Goal: Information Seeking & Learning: Check status

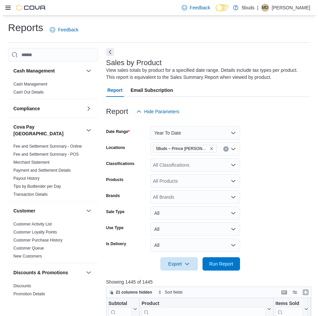
scroll to position [167, 0]
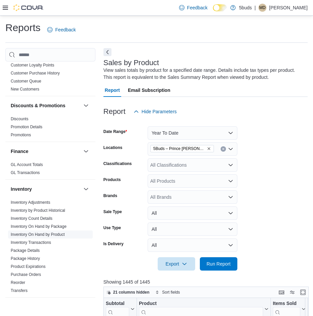
click at [47, 232] on link "Inventory On Hand by Product" at bounding box center [38, 234] width 54 height 5
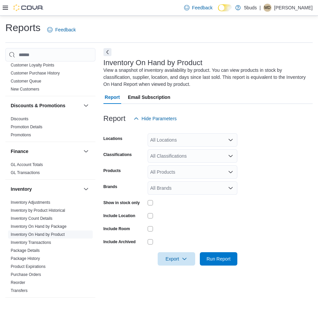
click at [56, 232] on link "Inventory On Hand by Product" at bounding box center [38, 234] width 54 height 5
click at [202, 138] on div "All Locations" at bounding box center [192, 139] width 90 height 13
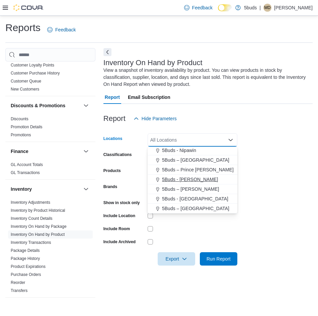
click at [186, 180] on span "5Buds - [PERSON_NAME]" at bounding box center [190, 179] width 56 height 7
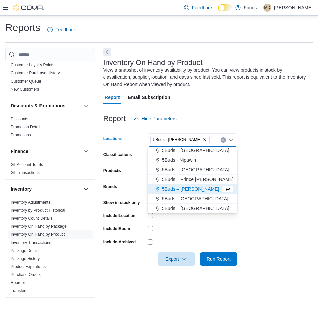
click at [304, 156] on form "Locations 5Buds - [GEOGRAPHIC_DATA] Combo box. Selected. 5Buds - [GEOGRAPHIC_DA…" at bounding box center [207, 195] width 209 height 140
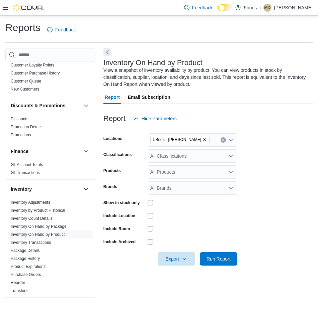
click at [228, 153] on icon "Open list of options" at bounding box center [230, 155] width 5 height 5
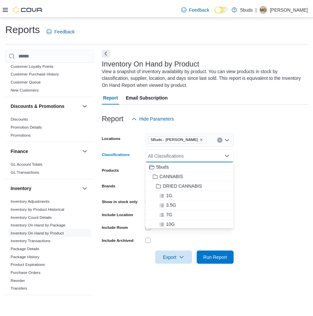
scroll to position [33, 0]
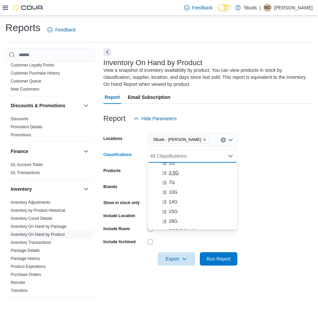
click at [177, 172] on span "3.5G" at bounding box center [173, 172] width 10 height 7
click at [275, 159] on form "Locations 5Buds - [GEOGRAPHIC_DATA] Classifications 3.5G Combo box. Selected. 3…" at bounding box center [207, 195] width 209 height 140
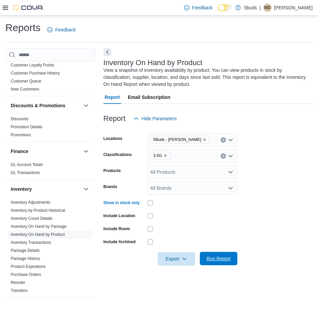
click at [220, 259] on span "Run Report" at bounding box center [218, 258] width 24 height 7
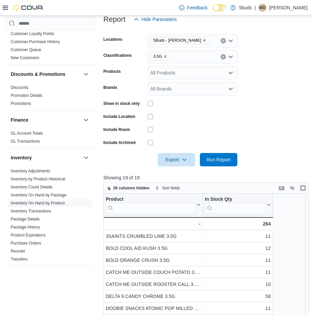
scroll to position [90, 0]
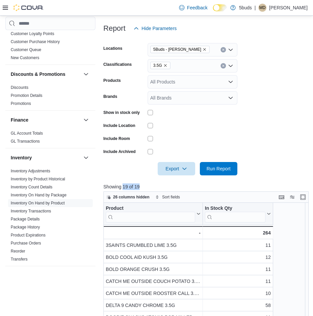
drag, startPoint x: 142, startPoint y: 186, endPoint x: 123, endPoint y: 186, distance: 19.7
click at [123, 186] on p "Showing 19 of 19" at bounding box center [206, 187] width 207 height 7
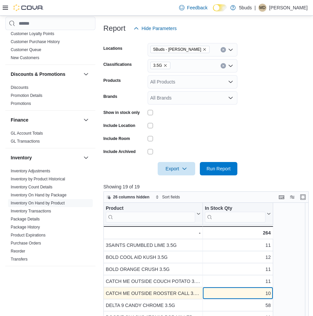
click at [268, 299] on div "10 - In Stock Qty, column 2, row 5" at bounding box center [238, 293] width 70 height 12
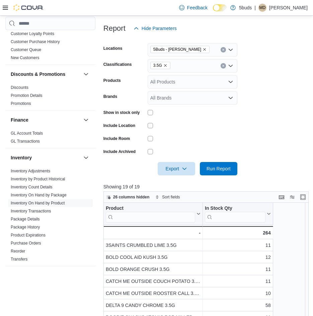
click at [300, 153] on form "Locations 5Buds - [PERSON_NAME] Classifications 3.5G Products All Products Bran…" at bounding box center [205, 105] width 204 height 140
click at [261, 170] on form "Locations 5Buds - [PERSON_NAME] Classifications 3.5G Products All Products Bran…" at bounding box center [205, 105] width 204 height 140
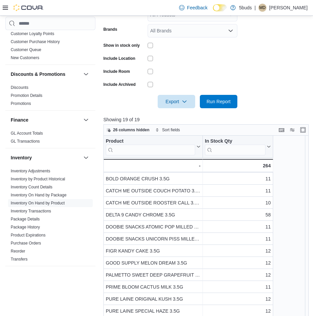
scroll to position [157, 0]
click at [120, 129] on span "26 columns hidden" at bounding box center [131, 130] width 36 height 5
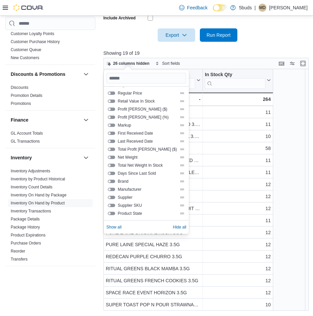
scroll to position [63, 0]
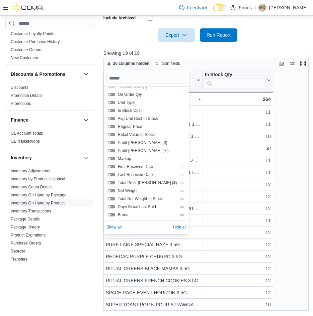
click at [113, 128] on button "Regular Price" at bounding box center [111, 126] width 7 height 3
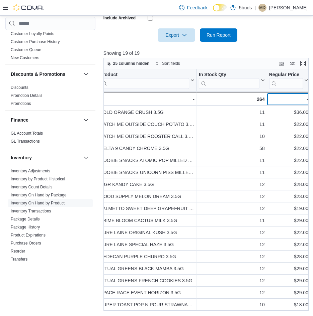
click at [293, 98] on div "-" at bounding box center [287, 99] width 39 height 8
click at [303, 80] on icon at bounding box center [305, 80] width 5 height 4
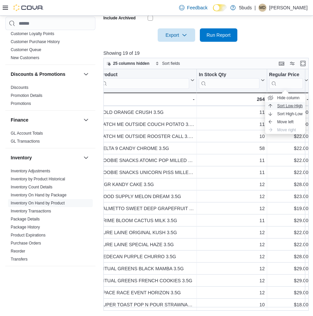
click at [297, 104] on span "Sort Low-High" at bounding box center [289, 105] width 25 height 5
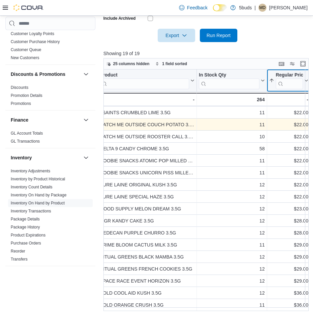
scroll to position [224, 0]
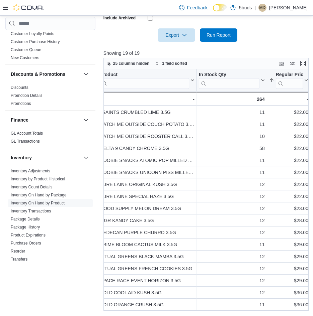
click at [63, 303] on div "Cash Management Cash Management Cash Out Details Compliance OCS Transaction Sub…" at bounding box center [156, 67] width 302 height 487
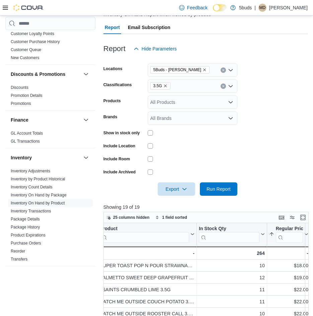
scroll to position [57, 0]
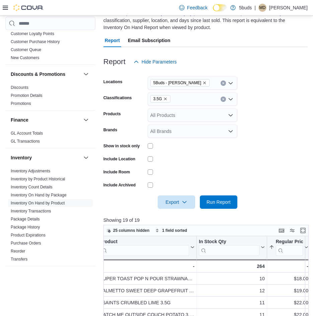
click at [164, 99] on icon "Remove 3.5G from selection in this group" at bounding box center [165, 99] width 3 height 3
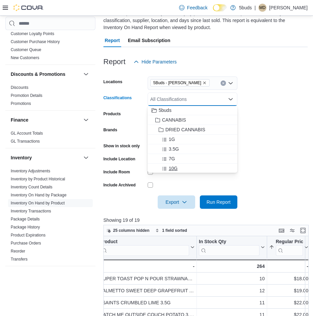
scroll to position [0, 0]
click at [178, 156] on div "7G" at bounding box center [192, 159] width 82 height 7
click at [261, 143] on form "Locations 5Buds - [GEOGRAPHIC_DATA] Classifications 7G Combo box. Selected. 7G.…" at bounding box center [205, 139] width 204 height 140
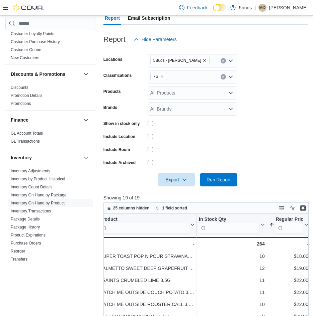
scroll to position [90, 0]
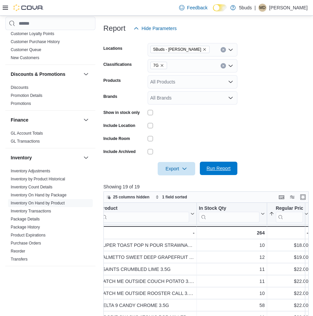
click at [221, 173] on span "Run Report" at bounding box center [218, 168] width 29 height 13
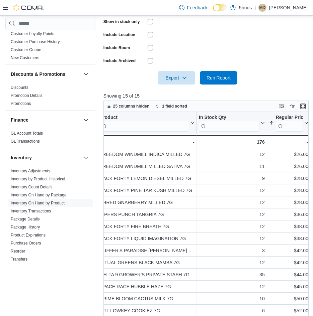
scroll to position [183, 0]
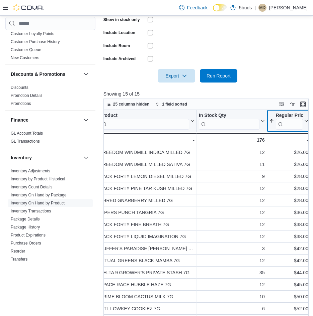
click at [307, 120] on icon at bounding box center [305, 121] width 5 height 4
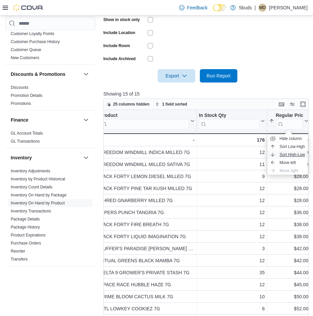
click at [296, 154] on span "Sort High-Low" at bounding box center [291, 154] width 25 height 5
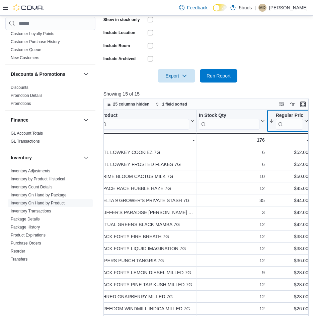
click at [305, 119] on icon at bounding box center [305, 121] width 5 height 4
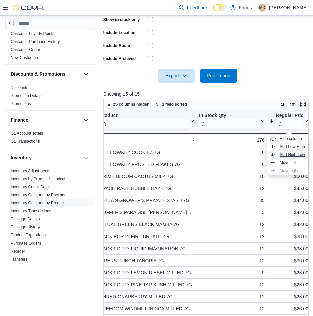
click at [293, 154] on span "Sort High-Low" at bounding box center [291, 154] width 25 height 5
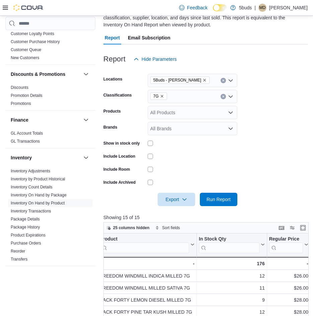
scroll to position [23, 0]
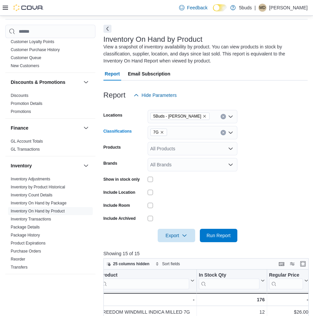
click at [162, 133] on icon "Remove 7G from selection in this group" at bounding box center [162, 132] width 4 height 4
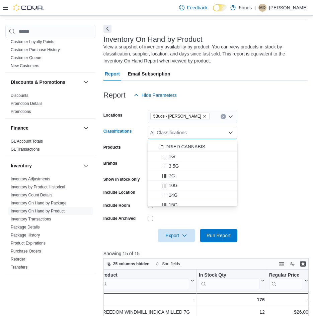
scroll to position [33, 0]
click at [176, 180] on span "14G" at bounding box center [172, 178] width 9 height 7
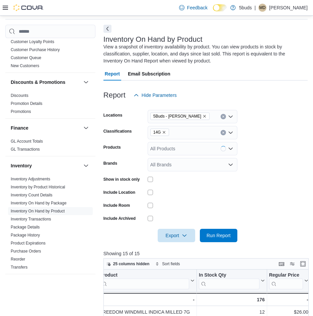
click at [287, 174] on form "Locations 5Buds - [PERSON_NAME] Classifications 14G Products All Products Brand…" at bounding box center [205, 172] width 204 height 140
click at [222, 239] on span "Run Report" at bounding box center [218, 235] width 29 height 13
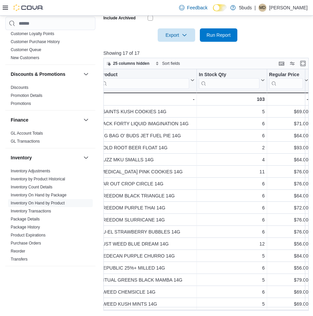
scroll to position [0, 9]
click at [303, 80] on icon at bounding box center [305, 80] width 5 height 4
click at [295, 107] on span "Sort Low-High" at bounding box center [289, 105] width 25 height 5
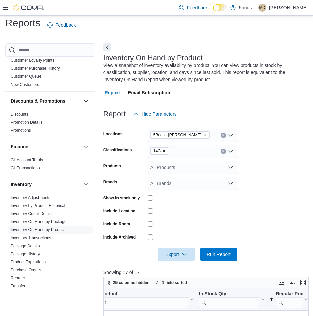
scroll to position [0, 0]
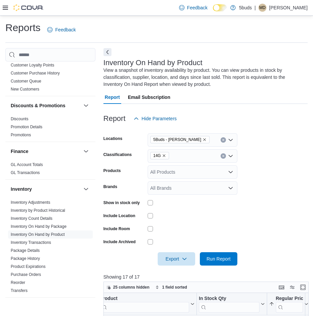
click at [162, 154] on icon "Remove 14G from selection in this group" at bounding box center [164, 156] width 4 height 4
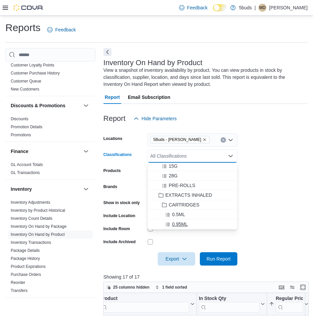
scroll to position [67, 0]
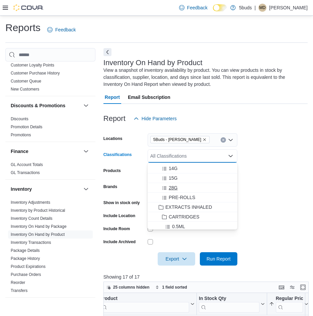
click at [180, 187] on div "28G" at bounding box center [192, 188] width 82 height 7
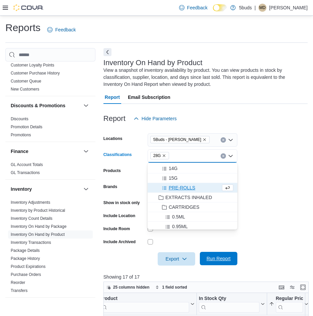
click at [215, 259] on span "Run Report" at bounding box center [218, 258] width 24 height 7
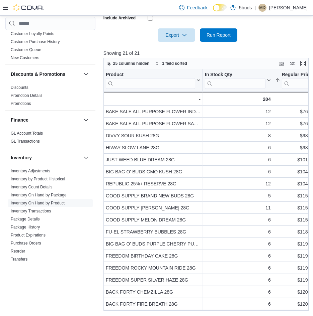
scroll to position [0, 9]
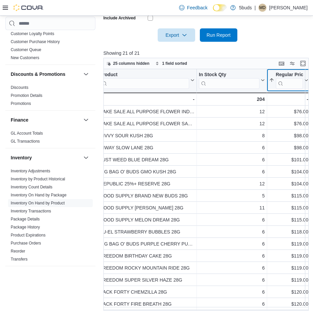
click at [303, 83] on button "Regular Price" at bounding box center [287, 80] width 39 height 17
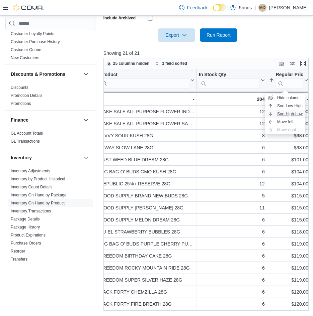
click at [293, 112] on span "Sort High-Low" at bounding box center [289, 113] width 25 height 5
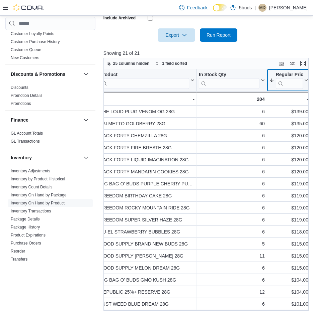
click at [307, 79] on div at bounding box center [308, 80] width 3 height 22
click at [303, 81] on icon at bounding box center [305, 80] width 5 height 4
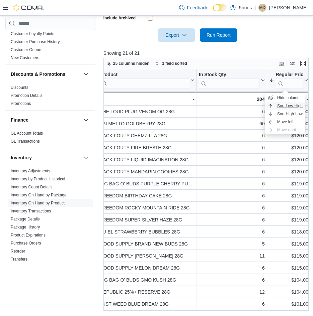
click at [290, 107] on span "Sort Low-High" at bounding box center [289, 105] width 25 height 5
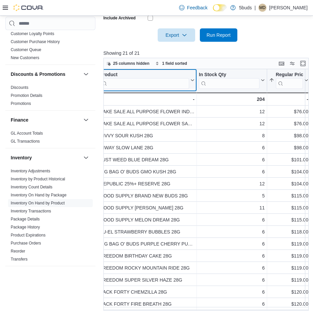
scroll to position [0, 0]
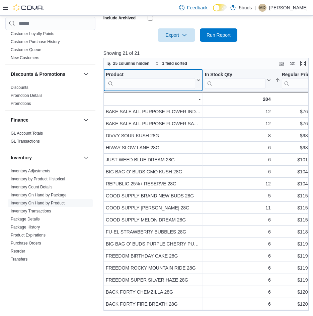
click at [176, 82] on input "search" at bounding box center [150, 83] width 89 height 11
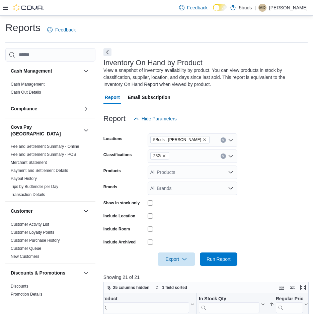
drag, startPoint x: 223, startPoint y: 155, endPoint x: 224, endPoint y: 144, distance: 11.1
click at [222, 153] on div "28G" at bounding box center [192, 155] width 90 height 13
click at [224, 138] on button "Clear input" at bounding box center [222, 139] width 5 height 5
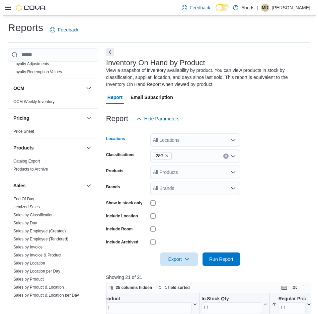
scroll to position [435, 0]
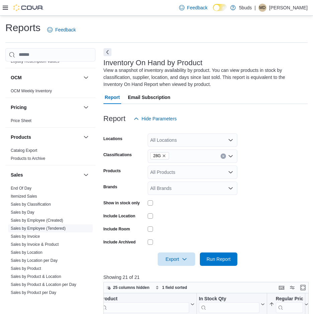
click at [61, 226] on link "Sales by Employee (Tendered)" at bounding box center [38, 228] width 55 height 5
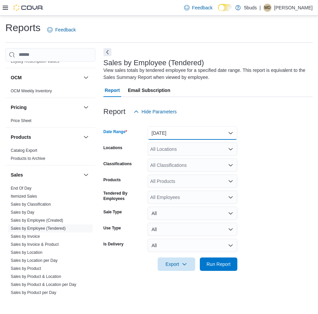
click at [234, 132] on button "[DATE]" at bounding box center [192, 132] width 90 height 13
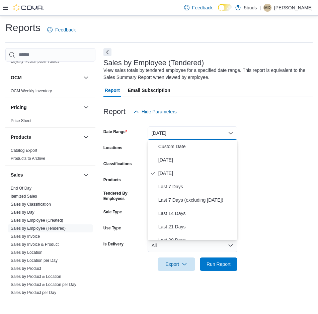
click at [271, 125] on div at bounding box center [207, 122] width 209 height 8
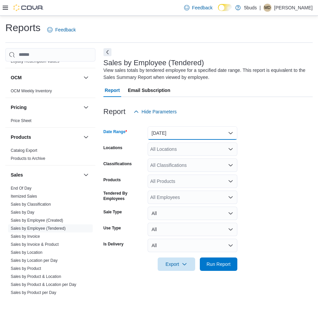
click at [181, 137] on button "[DATE]" at bounding box center [192, 132] width 90 height 13
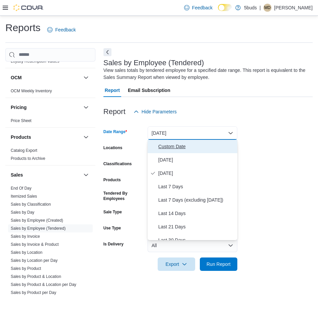
click at [171, 149] on span "Custom Date" at bounding box center [196, 146] width 76 height 8
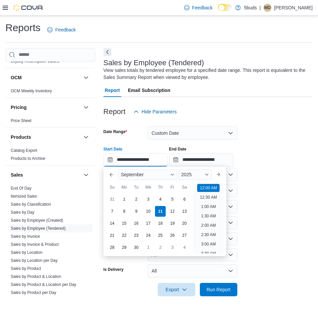
click at [148, 160] on input "**********" at bounding box center [135, 159] width 64 height 13
click at [123, 199] on div "1" at bounding box center [124, 199] width 12 height 12
type input "**********"
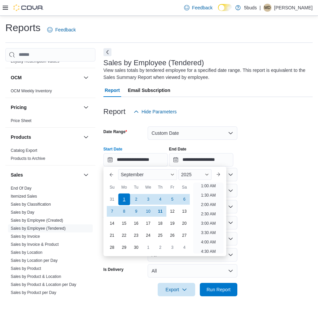
scroll to position [1, 0]
click at [267, 144] on div "**********" at bounding box center [207, 153] width 209 height 25
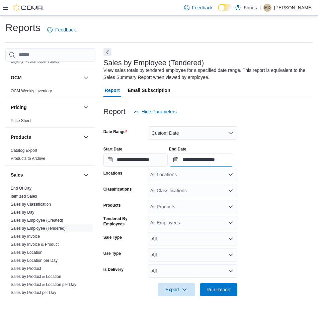
click at [230, 159] on input "**********" at bounding box center [201, 159] width 64 height 13
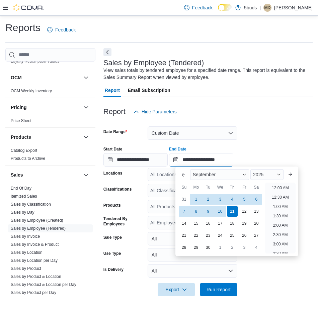
scroll to position [380, 0]
click at [267, 149] on div "**********" at bounding box center [207, 153] width 209 height 25
click at [223, 156] on input "**********" at bounding box center [201, 159] width 64 height 13
click at [244, 197] on div "5" at bounding box center [244, 199] width 12 height 12
type input "**********"
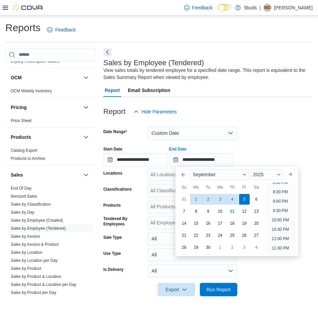
click at [270, 124] on div at bounding box center [207, 122] width 209 height 8
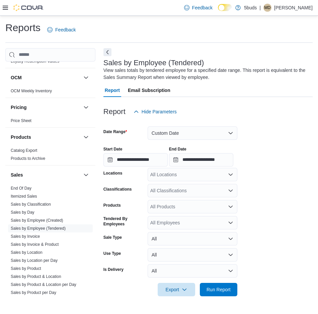
click at [214, 175] on div "All Locations" at bounding box center [192, 174] width 90 height 13
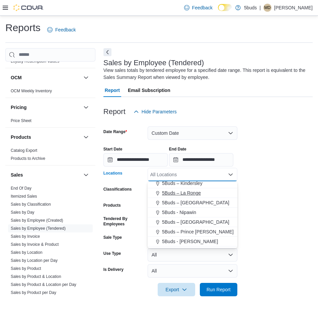
scroll to position [33, 0]
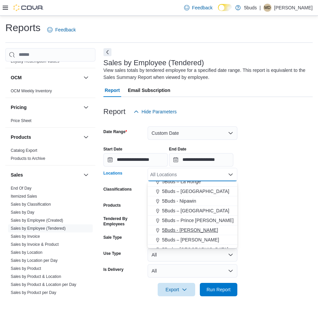
click at [198, 230] on div "5Buds - [PERSON_NAME]" at bounding box center [192, 230] width 82 height 7
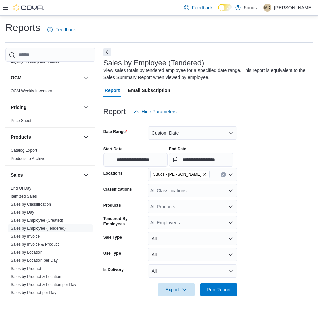
click at [290, 202] on form "**********" at bounding box center [207, 207] width 209 height 178
click at [231, 191] on icon "Open list of options" at bounding box center [230, 191] width 4 height 2
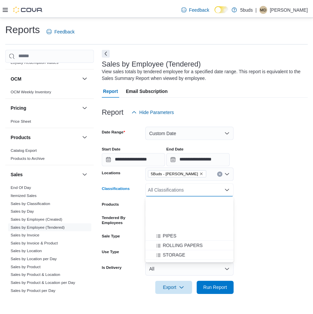
scroll to position [428, 0]
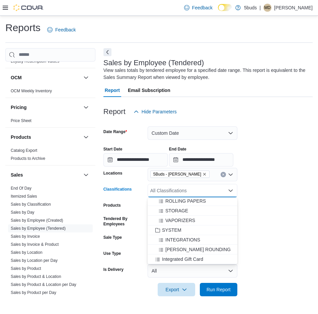
click at [272, 179] on form "**********" at bounding box center [207, 207] width 209 height 178
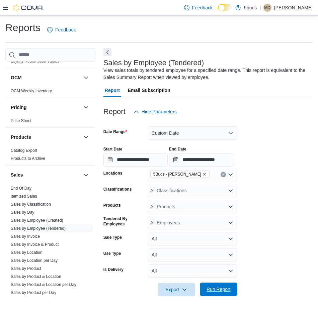
click at [229, 290] on span "Run Report" at bounding box center [218, 289] width 24 height 7
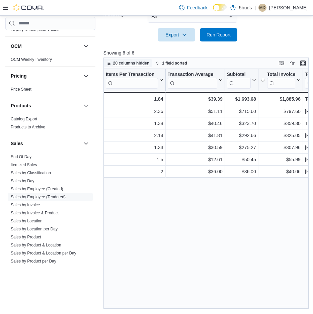
click at [134, 63] on span "20 columns hidden" at bounding box center [131, 63] width 36 height 5
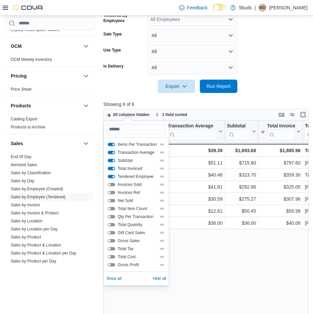
scroll to position [188, 0]
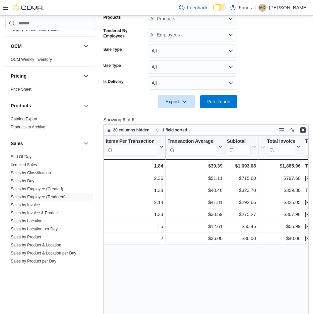
click at [258, 294] on div "Items Per Transaction Click to view column header actions Transaction Average C…" at bounding box center [206, 256] width 207 height 240
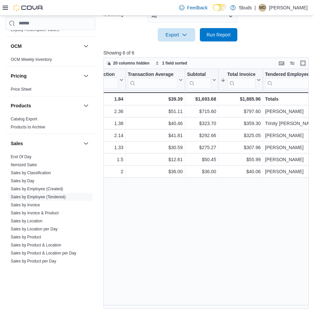
scroll to position [0, 50]
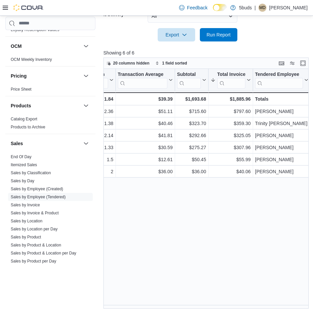
click at [266, 239] on div "Items Per Transaction Click to view column header actions Transaction Average C…" at bounding box center [206, 189] width 207 height 240
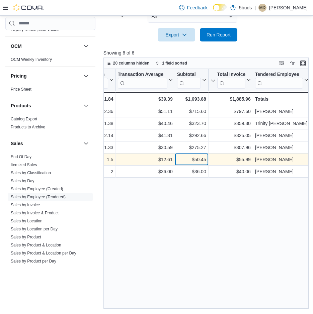
click at [203, 161] on div "$50.45" at bounding box center [191, 159] width 29 height 8
drag, startPoint x: 192, startPoint y: 160, endPoint x: 288, endPoint y: 159, distance: 96.9
click at [288, 159] on div "1.5 - Items Per Transaction, column 1, row 5 $12.61 - Transaction Average, colu…" at bounding box center [181, 159] width 257 height 12
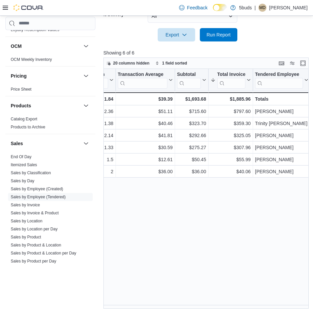
click at [231, 238] on div "Items Per Transaction Click to view column header actions Transaction Average C…" at bounding box center [206, 189] width 207 height 240
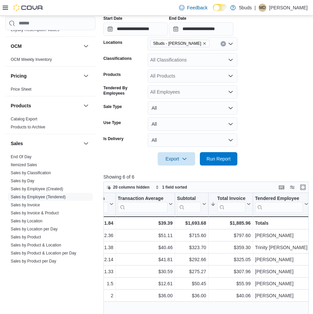
scroll to position [88, 0]
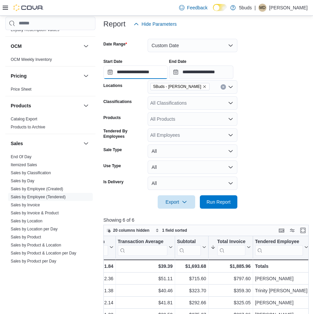
click at [139, 70] on input "**********" at bounding box center [135, 72] width 64 height 13
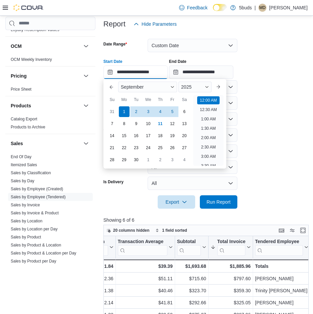
scroll to position [21, 0]
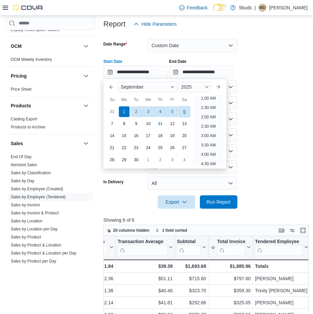
click at [183, 110] on div "6" at bounding box center [184, 112] width 12 height 12
type input "**********"
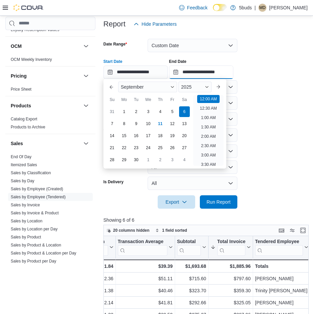
click at [208, 73] on input "**********" at bounding box center [201, 72] width 64 height 13
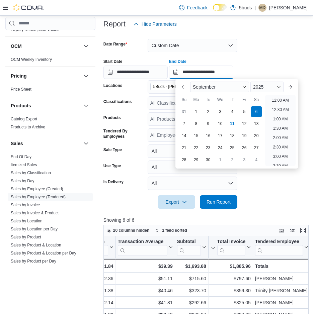
scroll to position [380, 0]
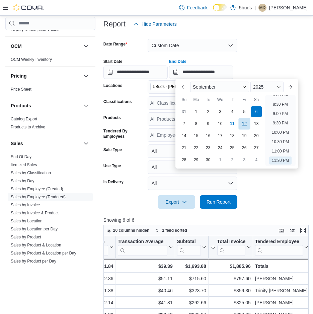
click at [245, 124] on div "12" at bounding box center [244, 124] width 12 height 12
type input "**********"
click at [277, 192] on div at bounding box center [205, 192] width 204 height 5
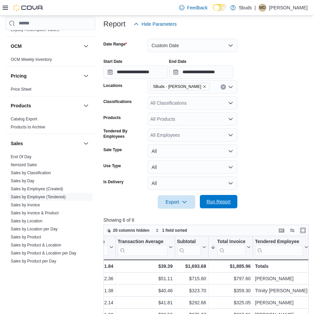
click at [234, 201] on button "Run Report" at bounding box center [218, 201] width 37 height 13
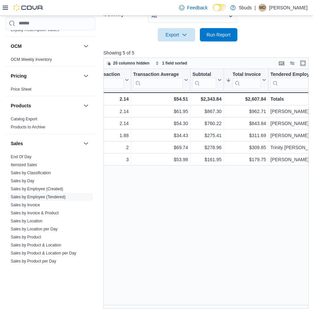
scroll to position [0, 43]
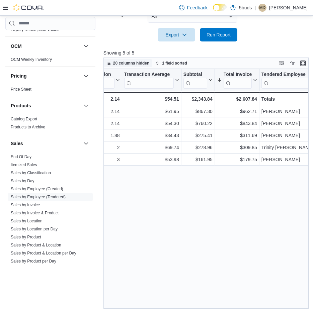
click at [132, 62] on span "20 columns hidden" at bounding box center [131, 63] width 36 height 5
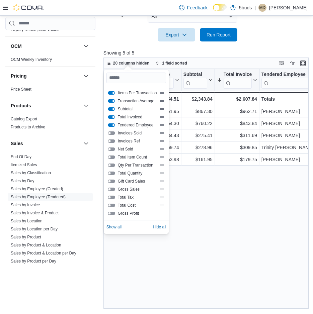
click at [112, 118] on button "Total Invoiced" at bounding box center [111, 116] width 7 height 3
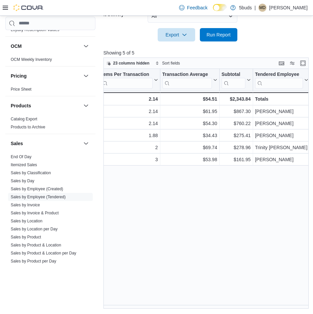
click at [211, 229] on div "Items Per Transaction Click to view column header actions Transaction Average C…" at bounding box center [206, 189] width 207 height 240
click at [223, 30] on span "Run Report" at bounding box center [218, 34] width 29 height 13
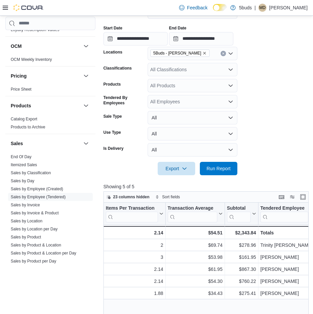
scroll to position [21, 0]
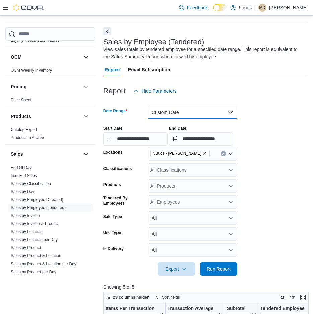
click at [210, 114] on button "Custom Date" at bounding box center [192, 112] width 90 height 13
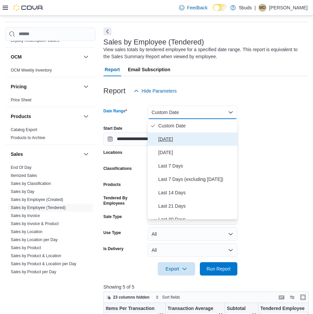
click at [193, 140] on span "[DATE]" at bounding box center [196, 139] width 76 height 8
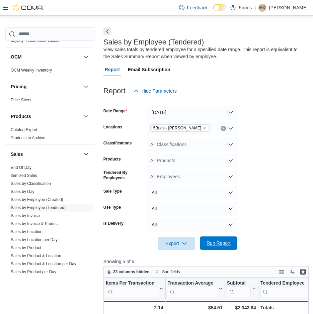
click at [217, 242] on span "Run Report" at bounding box center [218, 243] width 24 height 7
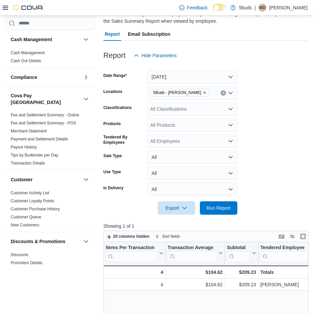
scroll to position [54, 0]
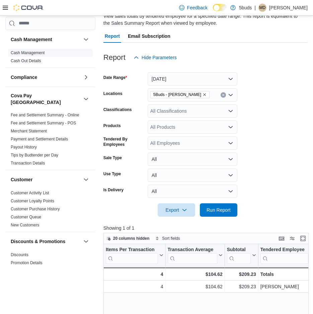
click at [31, 50] on span "Cash Management" at bounding box center [50, 53] width 85 height 8
click at [31, 52] on link "Cash Management" at bounding box center [28, 52] width 34 height 5
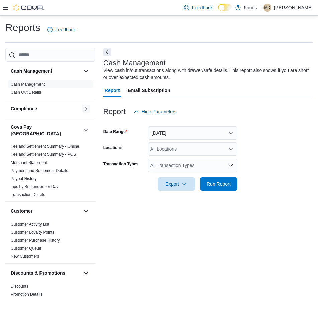
click at [82, 109] on button "button" at bounding box center [86, 109] width 8 height 8
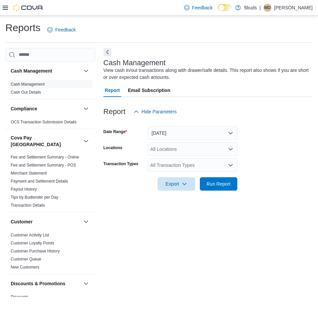
click at [7, 11] on div at bounding box center [23, 7] width 41 height 15
click at [6, 9] on icon at bounding box center [5, 8] width 5 height 4
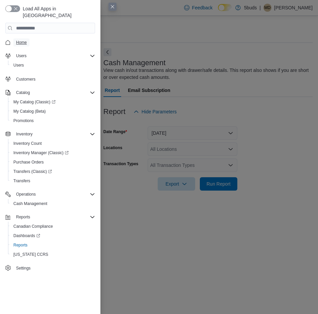
click at [20, 40] on span "Home" at bounding box center [21, 42] width 11 height 5
